Goal: Consume media (video, audio): Consume media (video, audio)

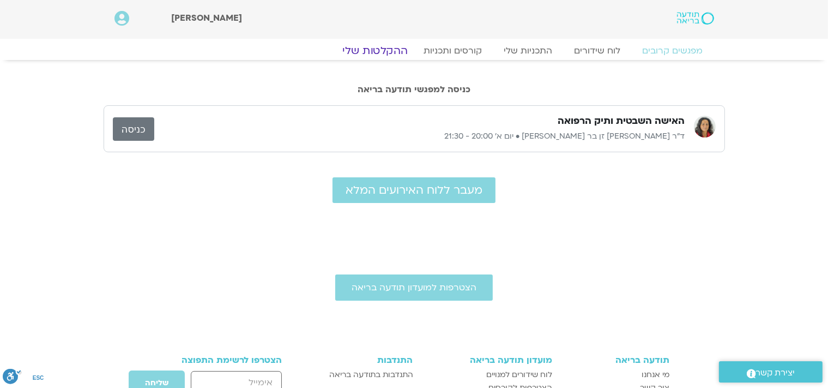
click at [383, 51] on link "ההקלטות שלי" at bounding box center [375, 50] width 92 height 13
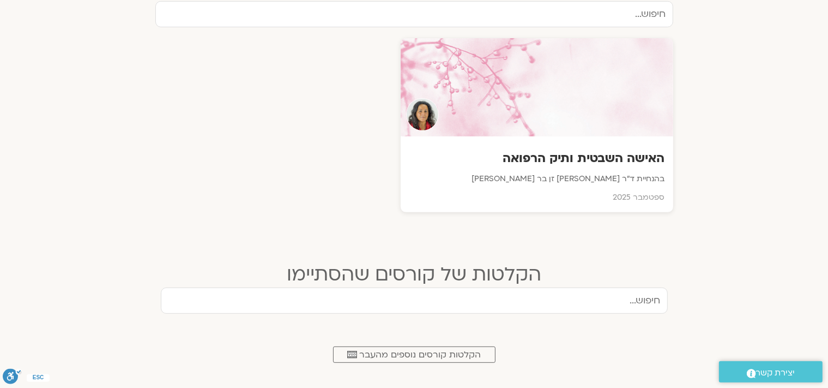
scroll to position [345, 0]
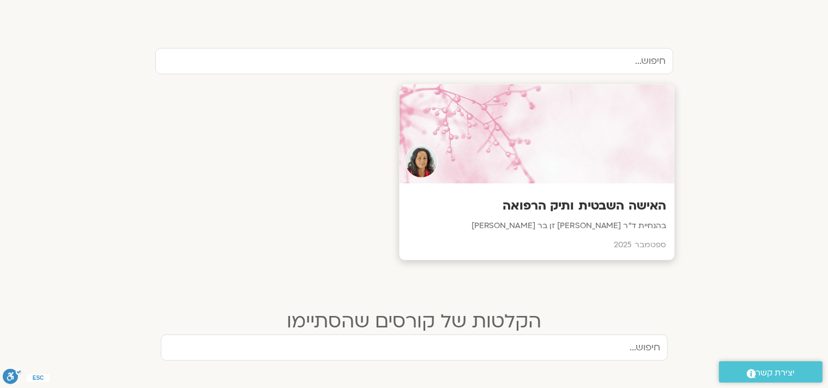
click at [557, 165] on div at bounding box center [536, 134] width 275 height 99
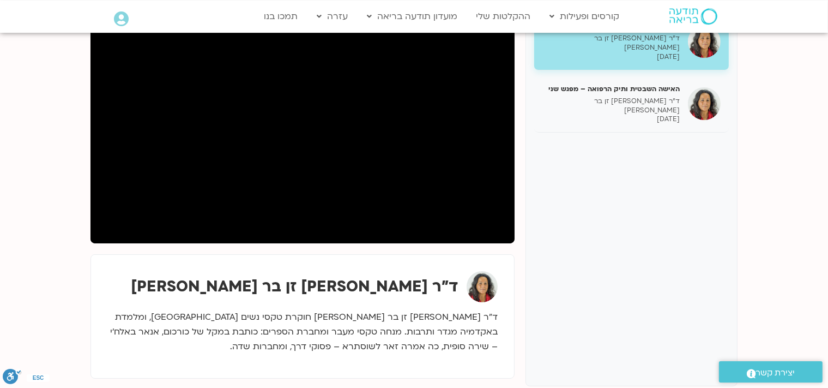
scroll to position [172, 0]
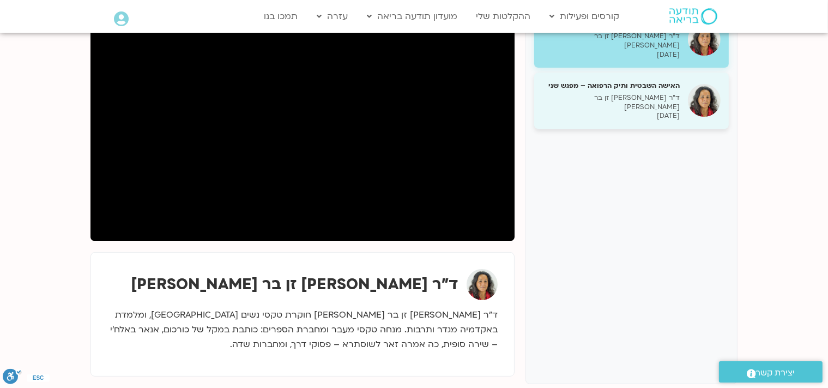
click at [649, 86] on div "האישה השבטית ותיק הרפואה – מפגש שני ד״ר [PERSON_NAME] זן בר [PERSON_NAME] [DATE]" at bounding box center [611, 101] width 137 height 40
